Goal: Information Seeking & Learning: Learn about a topic

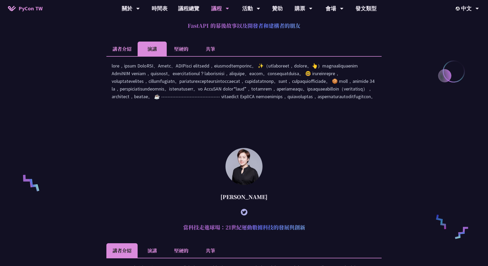
scroll to position [248, 0]
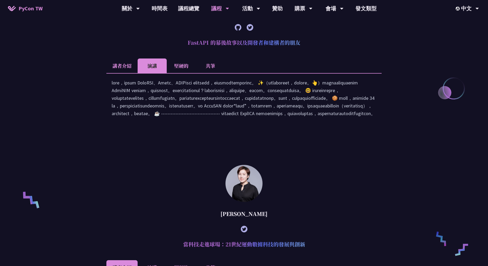
click at [190, 68] on li "堅硬的" at bounding box center [181, 65] width 29 height 15
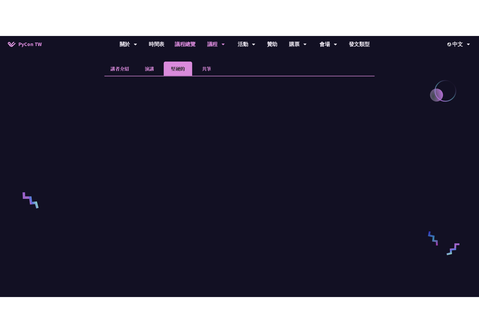
scroll to position [348, 0]
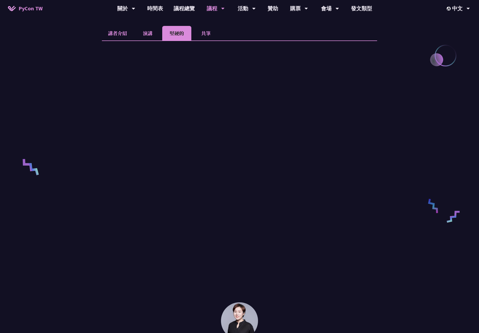
click at [147, 37] on li "演講" at bounding box center [147, 33] width 29 height 15
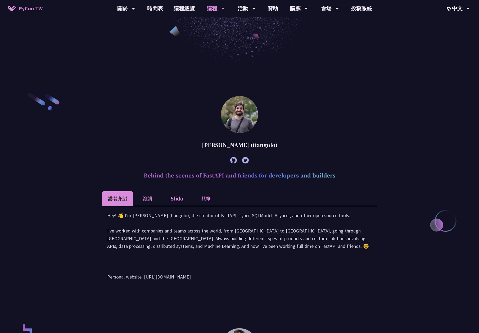
scroll to position [220, 0]
